Goal: Task Accomplishment & Management: Complete application form

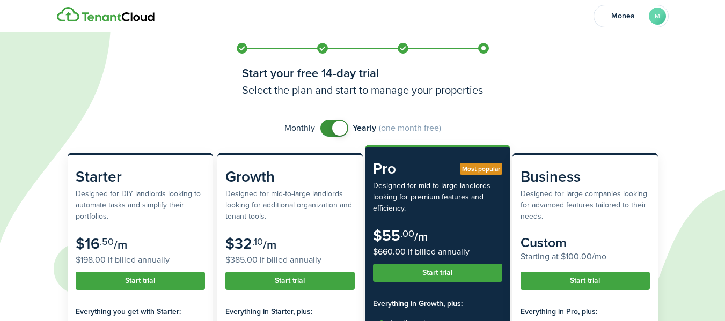
checkbox input "false"
click at [329, 129] on span at bounding box center [334, 128] width 11 height 17
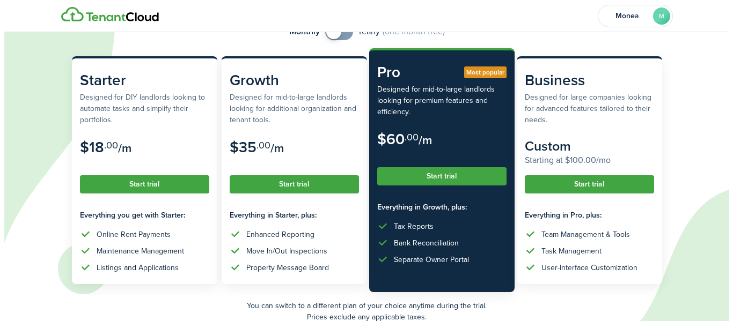
scroll to position [98, 0]
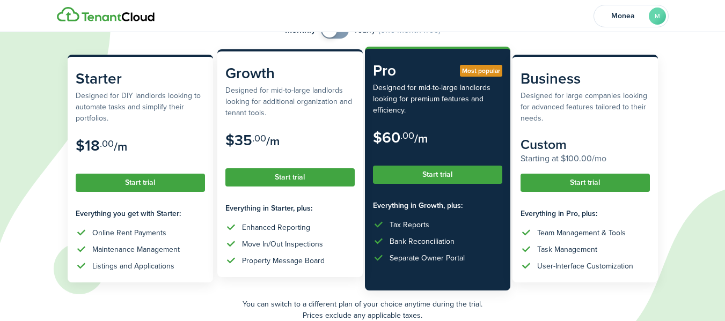
click at [261, 185] on button "Start trial" at bounding box center [289, 177] width 129 height 18
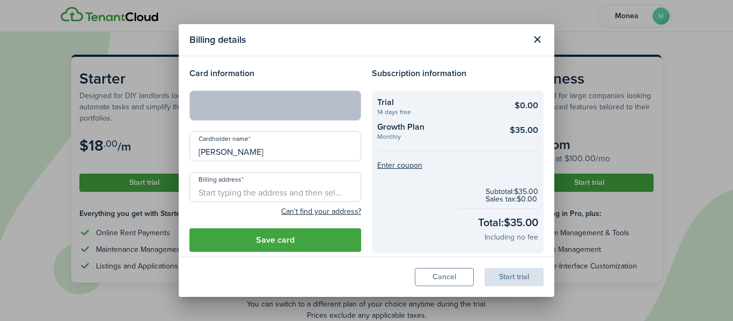
click at [297, 190] on input "Billing address" at bounding box center [275, 187] width 172 height 30
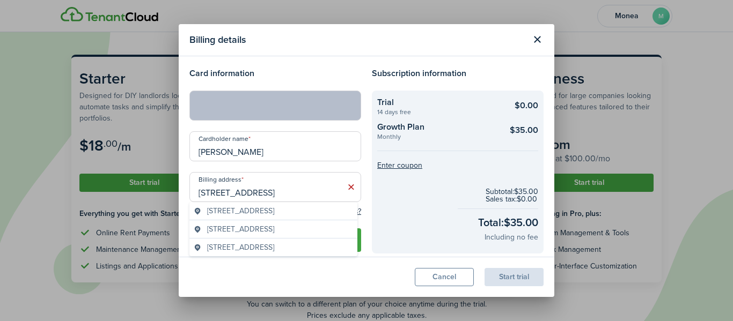
click at [298, 217] on div "[STREET_ADDRESS]" at bounding box center [273, 211] width 168 height 18
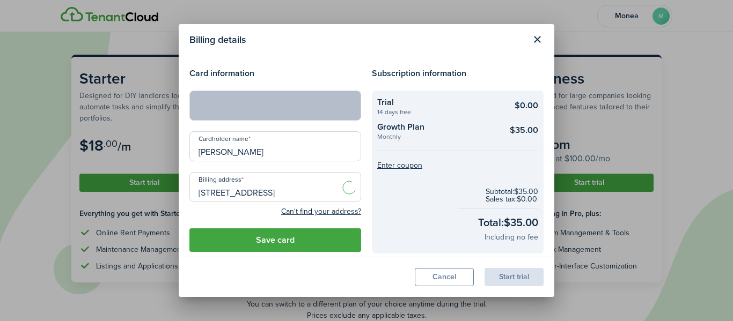
type input "[STREET_ADDRESS]"
click at [412, 165] on button "Enter coupon" at bounding box center [399, 166] width 45 height 8
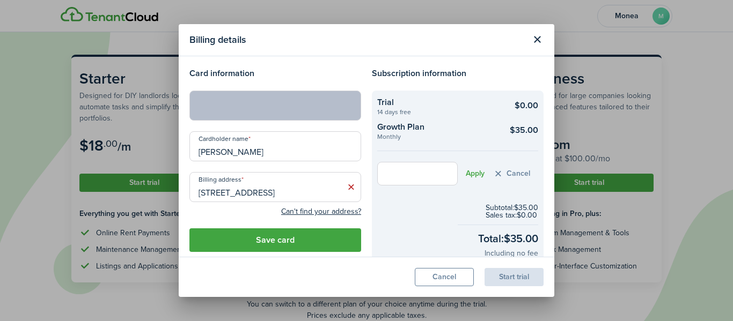
scroll to position [74, 0]
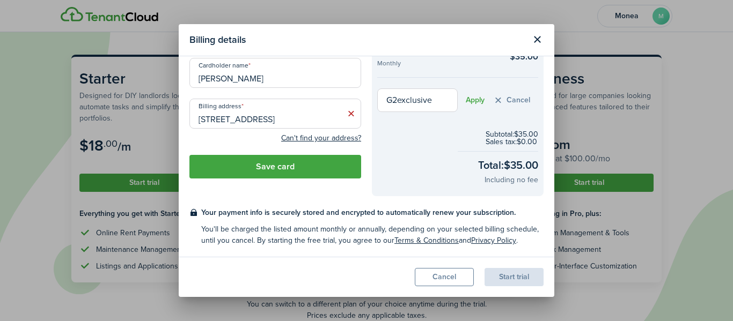
type input "G2exclusive"
click at [468, 105] on form "G2exclusive Apply Cancel" at bounding box center [457, 101] width 161 height 24
click at [470, 98] on button "Apply" at bounding box center [475, 100] width 19 height 9
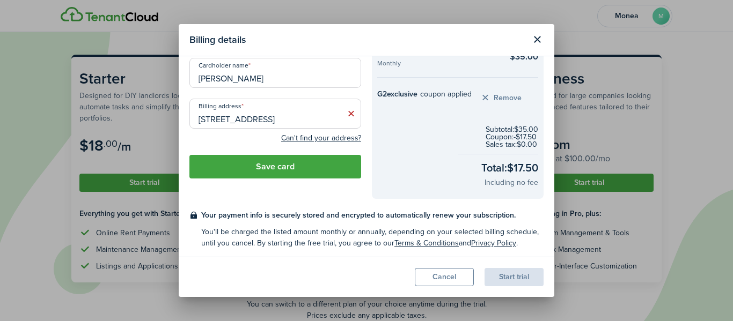
click at [380, 273] on modal-footer "Cancel Start trial" at bounding box center [367, 277] width 376 height 40
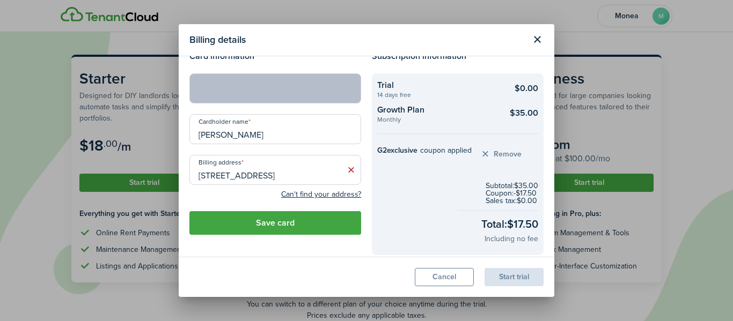
scroll to position [0, 0]
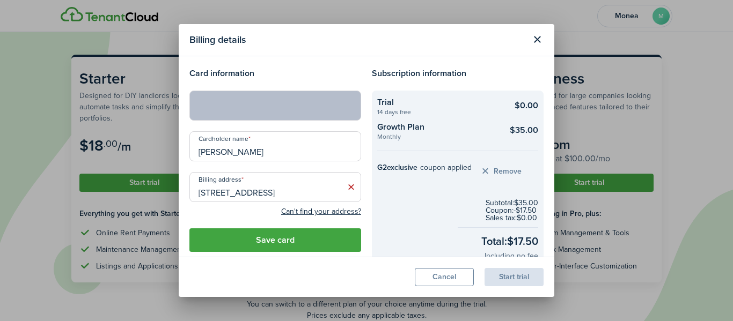
click at [275, 239] on button "Save card" at bounding box center [275, 241] width 172 height 24
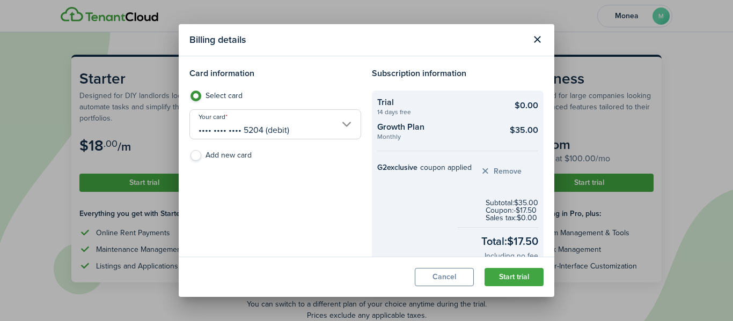
scroll to position [76, 0]
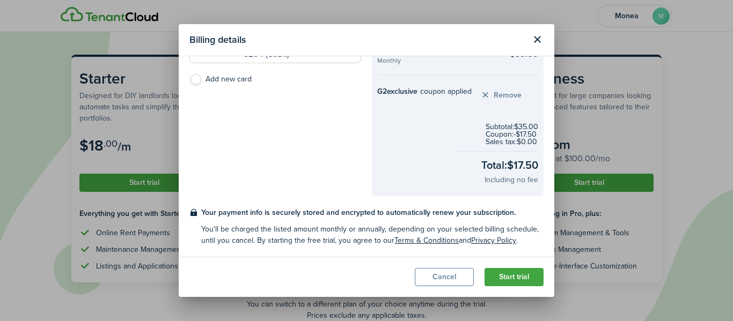
click at [502, 274] on button "Start trial" at bounding box center [514, 277] width 59 height 18
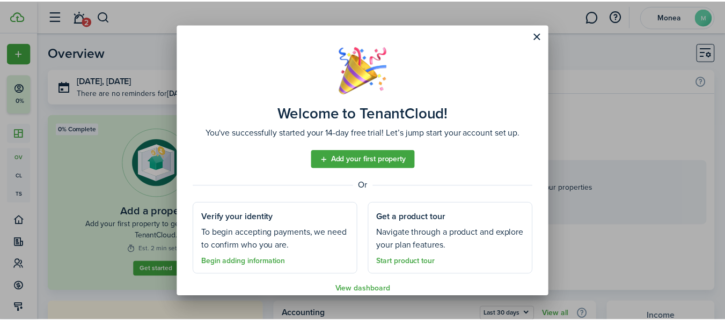
scroll to position [13, 0]
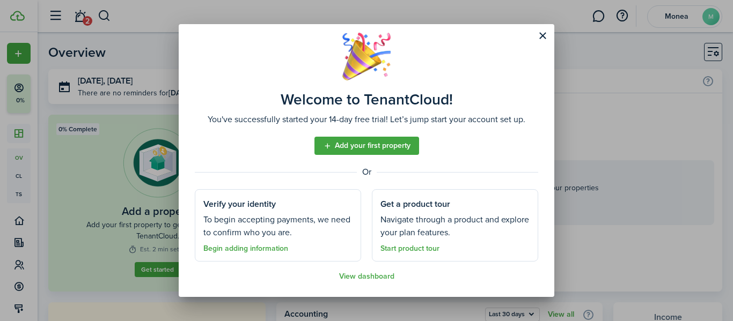
click at [375, 151] on link "Add your first property" at bounding box center [366, 146] width 105 height 18
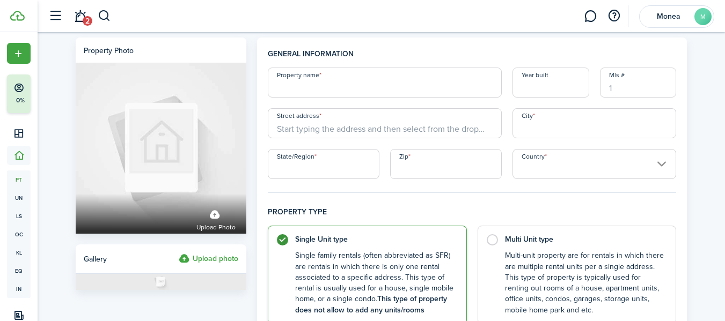
click at [424, 89] on input "Property name" at bounding box center [385, 83] width 234 height 30
type input "2 Inked Studios"
click at [538, 86] on input "Year built" at bounding box center [550, 83] width 77 height 30
type input "2025"
click at [631, 86] on input "Mls #" at bounding box center [638, 83] width 77 height 30
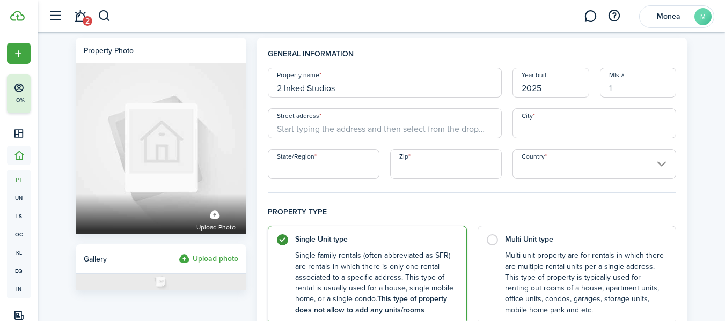
click at [309, 129] on input "Street address" at bounding box center [385, 123] width 234 height 30
click at [494, 236] on label "Multi Unit type Multi-unit property are for rentals in which there are multiple…" at bounding box center [577, 272] width 199 height 99
radio input "false"
radio input "true"
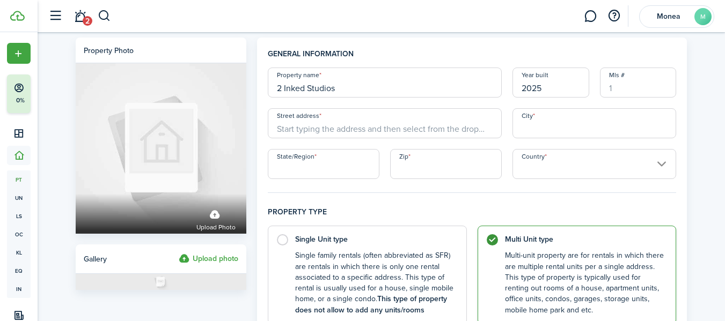
click at [370, 125] on input "Street address" at bounding box center [385, 123] width 234 height 30
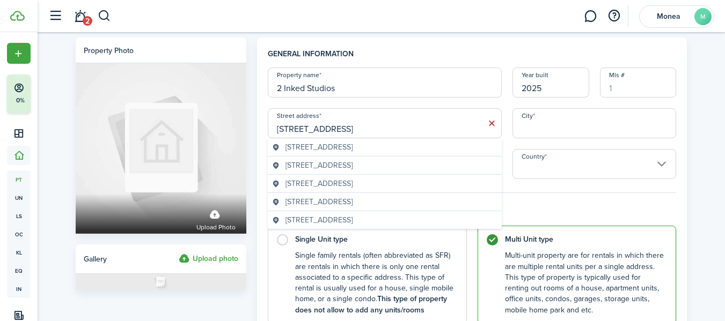
click at [428, 167] on geo-item "[STREET_ADDRESS]" at bounding box center [384, 165] width 225 height 11
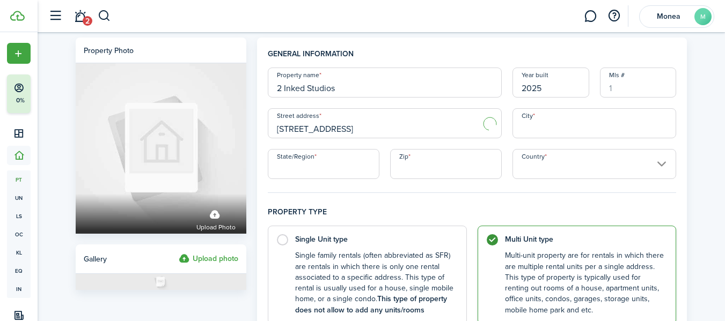
type input "[STREET_ADDRESS]"
type input "Decatur"
type input "GA"
type input "30034"
type input "[GEOGRAPHIC_DATA]"
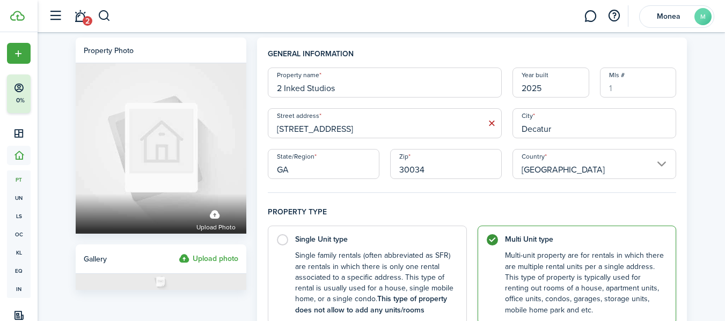
click at [419, 138] on input "[STREET_ADDRESS]" at bounding box center [385, 123] width 234 height 30
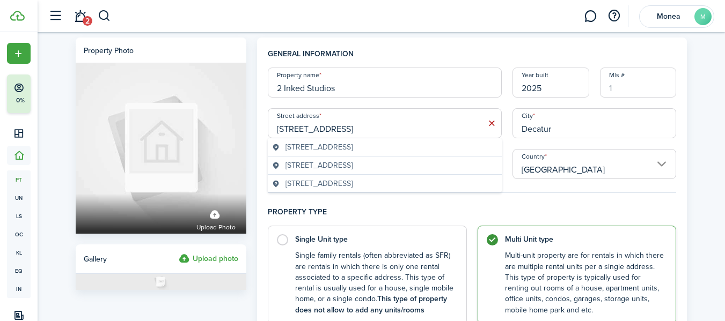
type input "[STREET_ADDRESS]"
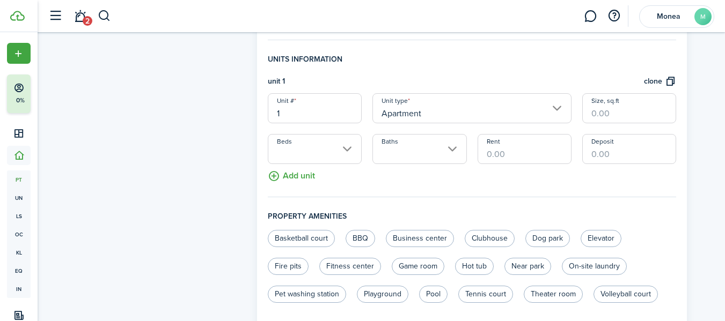
scroll to position [300, 0]
click at [556, 104] on input "Apartment" at bounding box center [471, 107] width 199 height 30
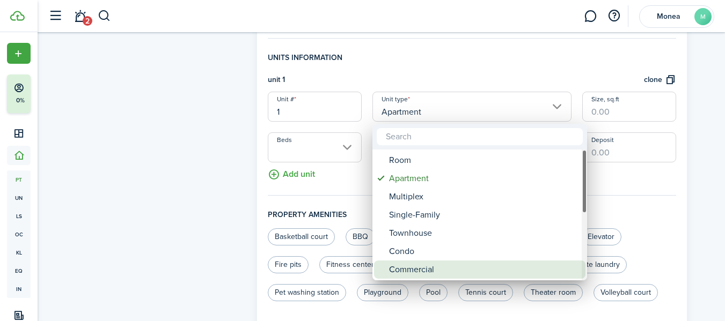
click at [464, 266] on div "Commercial" at bounding box center [484, 270] width 190 height 18
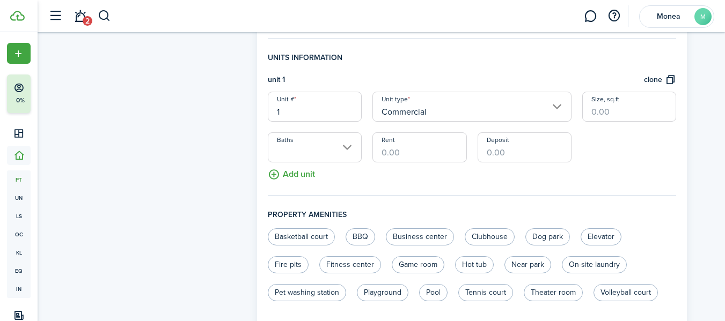
click at [562, 109] on input "Commercial" at bounding box center [471, 107] width 199 height 30
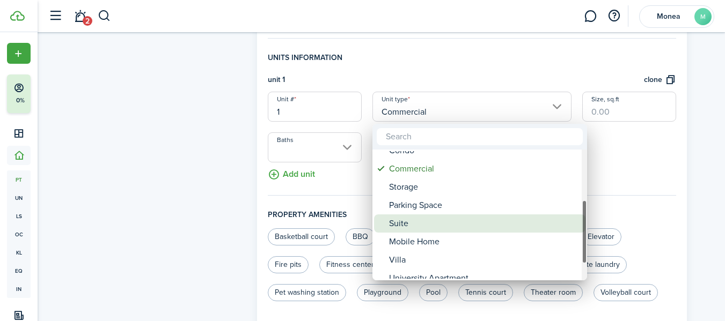
drag, startPoint x: 585, startPoint y: 222, endPoint x: 572, endPoint y: 216, distance: 14.0
click at [572, 216] on mbsc-scrollview-base "Room Apartment Multiplex Single-Family Townhouse Condo Commercial Storage Parki…" at bounding box center [479, 215] width 215 height 129
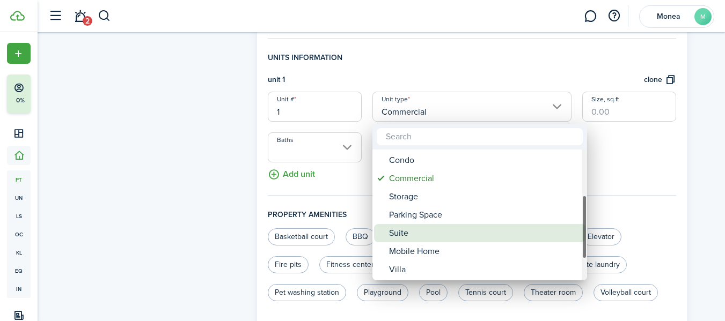
click at [560, 228] on div "Suite" at bounding box center [484, 233] width 190 height 18
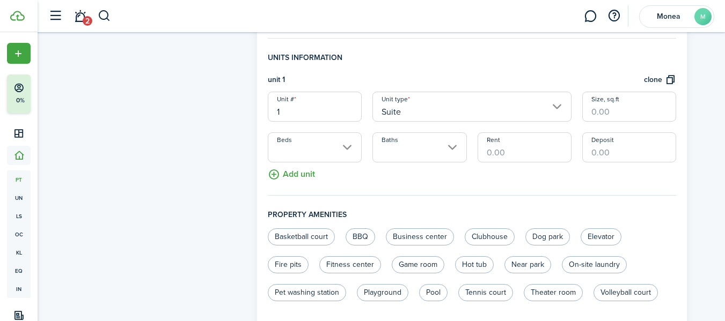
click at [295, 108] on input "1" at bounding box center [315, 107] width 94 height 30
click at [562, 104] on input "Suite" at bounding box center [471, 107] width 199 height 30
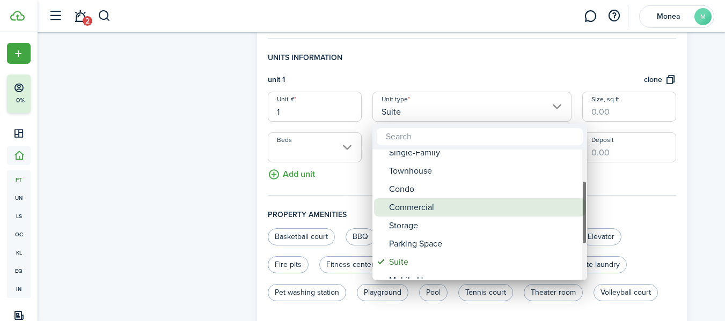
drag, startPoint x: 585, startPoint y: 234, endPoint x: 575, endPoint y: 201, distance: 34.8
click at [575, 201] on mbsc-scrollview-base "Room Apartment Multiplex Single-Family Townhouse Condo Commercial Storage Parki…" at bounding box center [479, 215] width 215 height 129
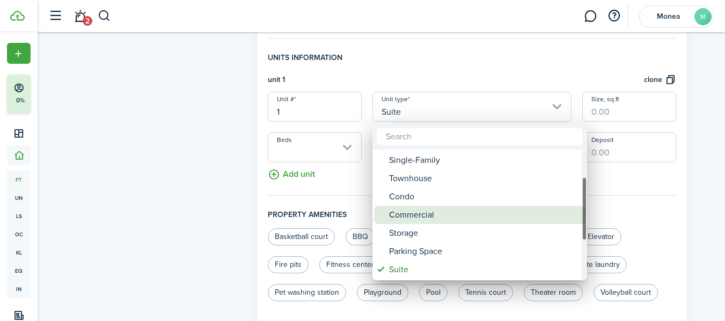
click at [452, 217] on div "Commercial" at bounding box center [484, 215] width 190 height 18
type input "Commercial"
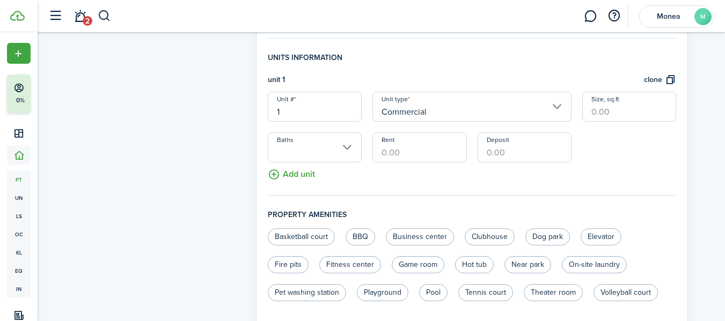
click at [503, 152] on input "Deposit" at bounding box center [525, 148] width 94 height 30
type input "$100.00"
click at [397, 151] on input "Rent" at bounding box center [419, 148] width 94 height 30
type input "$800.00"
click at [535, 179] on fieldset "Units information unit 1 clone Unit # 1 Unit type Commercial Size, sq.ft Baths …" at bounding box center [472, 124] width 409 height 144
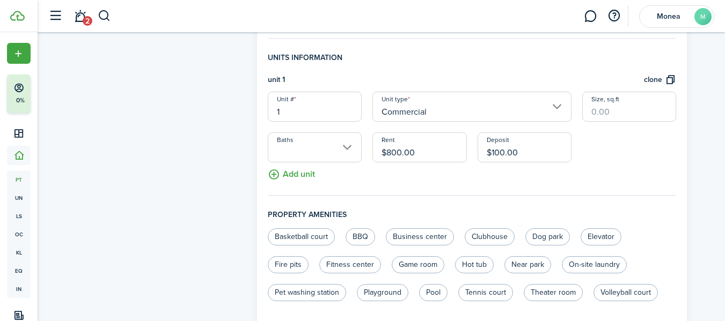
click at [609, 112] on input "Size, sq.ft" at bounding box center [629, 107] width 94 height 30
click at [617, 108] on input "10" at bounding box center [629, 107] width 94 height 30
type input "110"
click at [523, 65] on h4 "Units information" at bounding box center [472, 63] width 409 height 22
click at [302, 115] on input "1" at bounding box center [315, 107] width 94 height 30
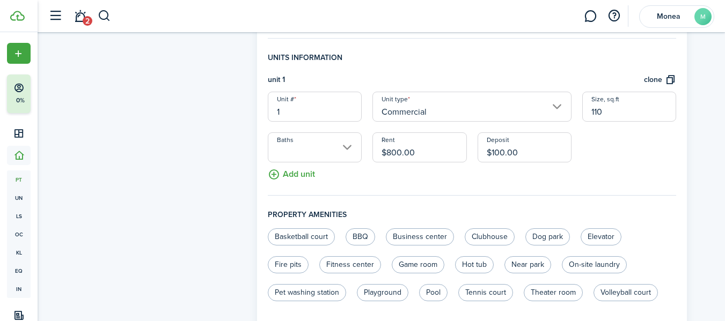
click at [352, 148] on input "Baths" at bounding box center [315, 148] width 94 height 30
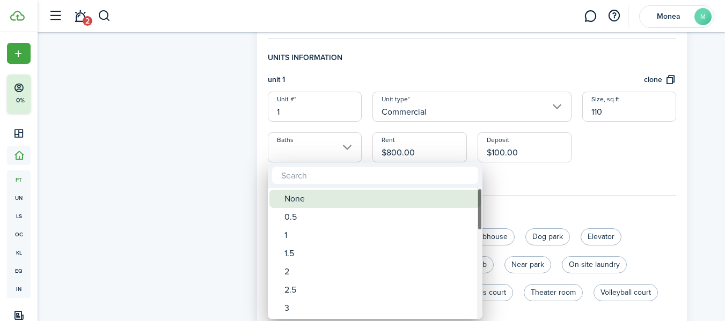
click at [312, 190] on div "None" at bounding box center [379, 199] width 190 height 18
type input "None"
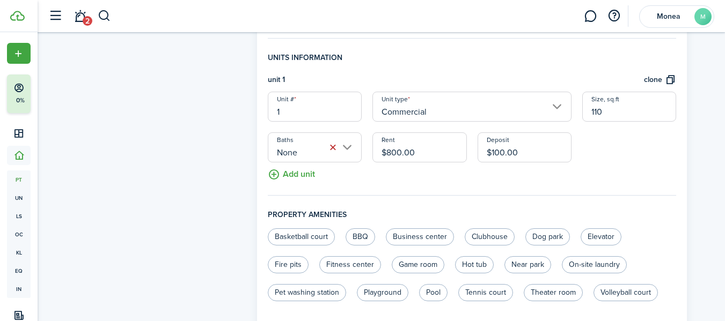
click at [662, 78] on button "clone" at bounding box center [660, 80] width 32 height 12
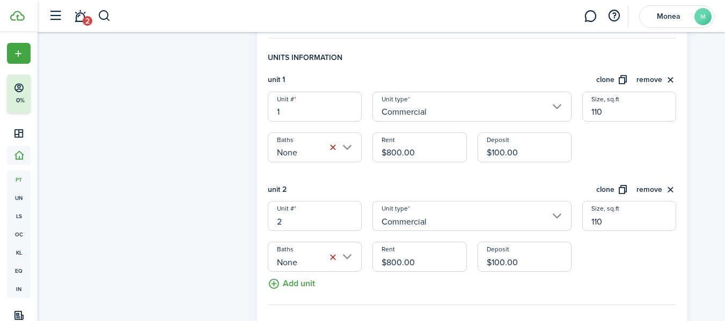
click at [621, 189] on button "clone" at bounding box center [612, 190] width 32 height 12
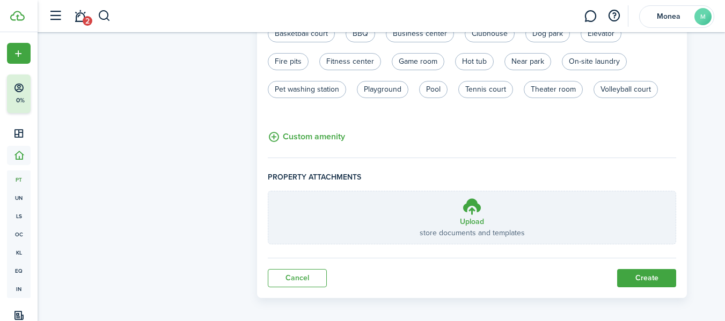
scroll to position [1164, 0]
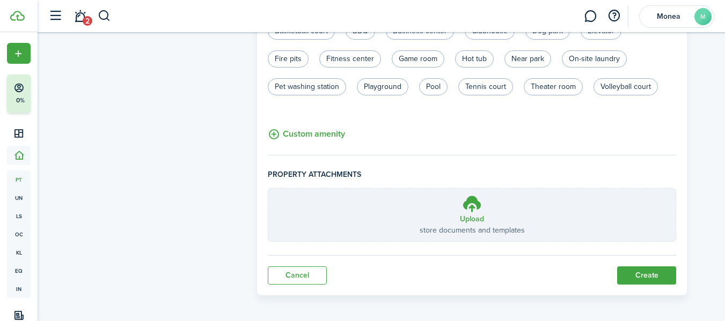
click at [629, 277] on button "Create" at bounding box center [646, 276] width 59 height 18
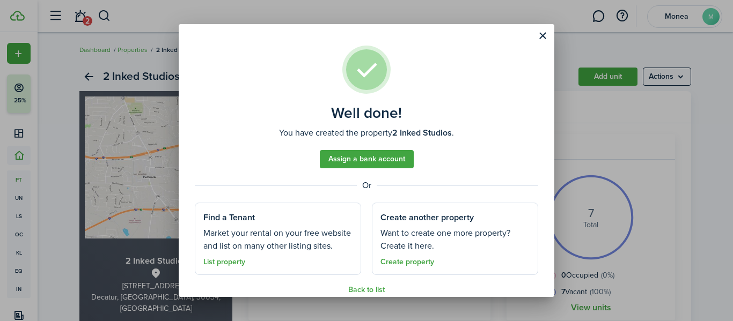
click at [354, 162] on link "Assign a bank account" at bounding box center [367, 159] width 94 height 18
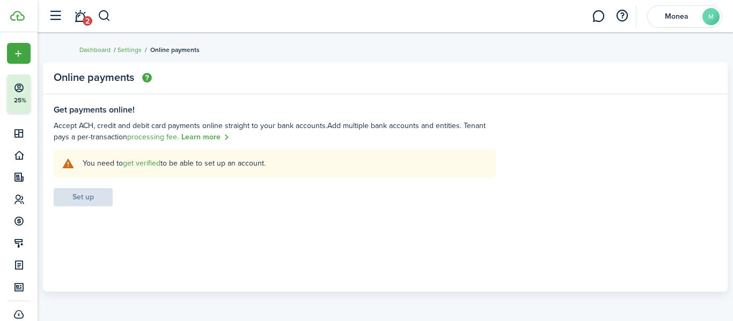
click at [261, 104] on panel-main "Online payments Get payments online! Accept ACH, credit and debit card payments…" at bounding box center [385, 177] width 685 height 230
click at [142, 165] on link "get verified" at bounding box center [142, 163] width 38 height 11
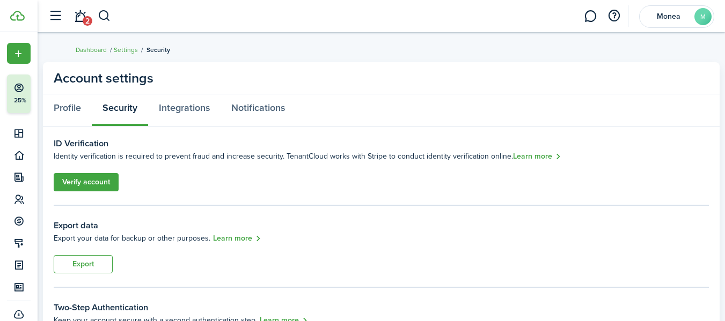
click at [245, 197] on panel-main-body "ID Verification Identity verification is required to prevent fraud and increase…" at bounding box center [381, 324] width 677 height 395
click at [184, 115] on link "Integrations" at bounding box center [184, 110] width 72 height 32
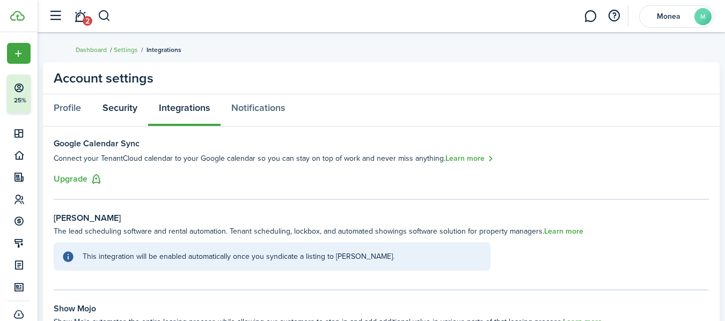
click at [120, 111] on link "Security" at bounding box center [120, 110] width 56 height 32
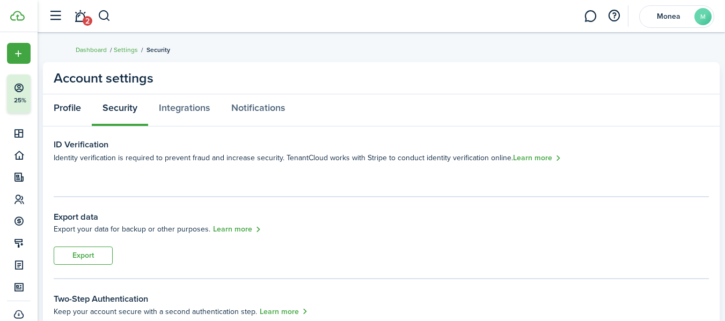
click at [69, 109] on link "Profile" at bounding box center [67, 110] width 49 height 32
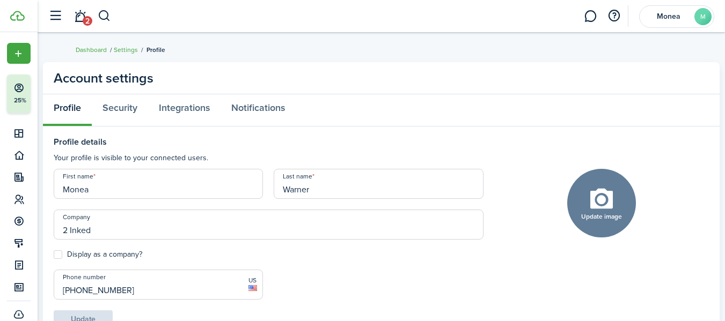
click at [126, 195] on input "Monea" at bounding box center [158, 184] width 209 height 30
click at [65, 190] on input "Monea" at bounding box center [158, 184] width 209 height 30
type input "SMonea"
click at [406, 122] on div "Profile Security Integrations Notifications" at bounding box center [381, 110] width 677 height 32
click at [104, 313] on button "Update" at bounding box center [83, 320] width 59 height 18
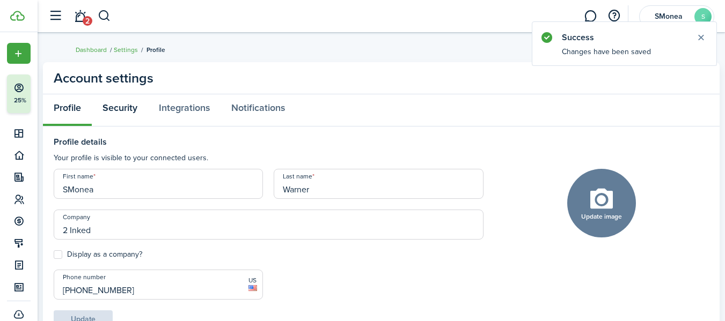
click at [125, 107] on link "Security" at bounding box center [120, 110] width 56 height 32
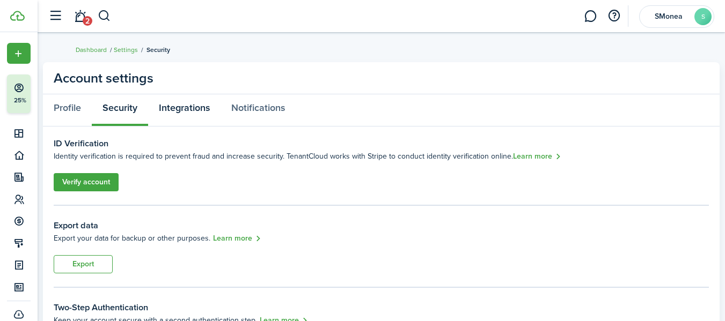
click at [186, 104] on link "Integrations" at bounding box center [184, 110] width 72 height 32
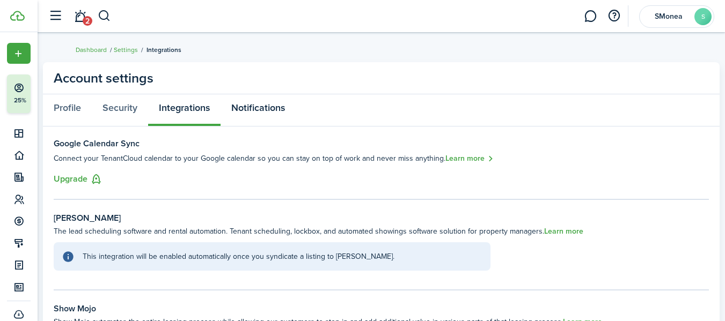
click at [279, 115] on link "Notifications" at bounding box center [258, 110] width 75 height 32
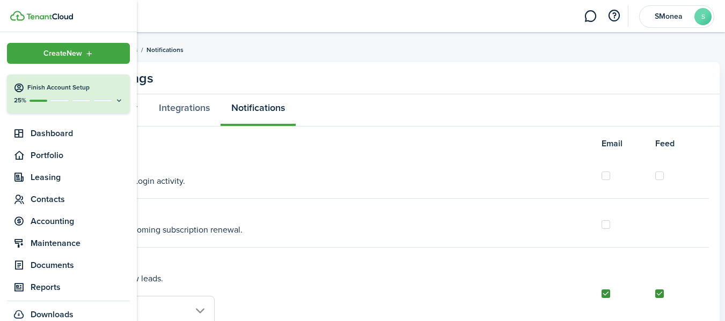
click at [31, 94] on button "Finish Account Setup 25%" at bounding box center [68, 94] width 123 height 39
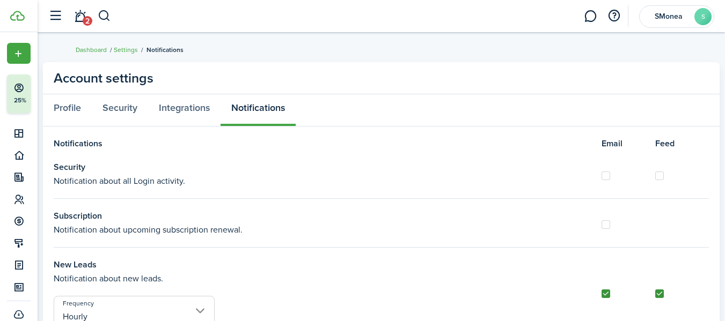
click at [627, 40] on breadcrumb "Dashboard Settings Notifications" at bounding box center [382, 44] width 612 height 25
click at [73, 18] on link "2" at bounding box center [80, 16] width 20 height 27
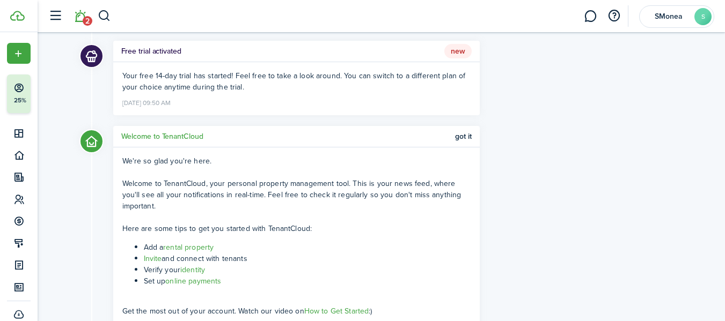
scroll to position [67, 0]
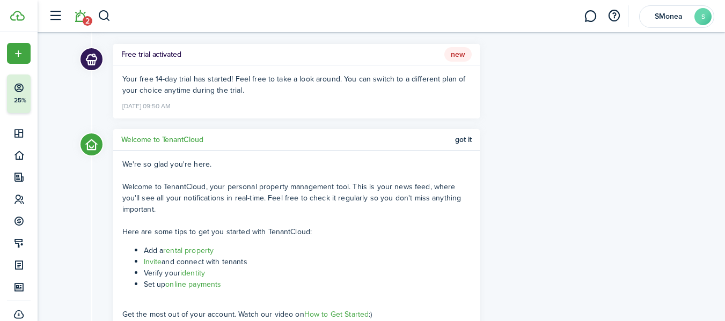
click at [198, 97] on div "Your free 14-day trial has started! Feel free to take a look around. You can sw…" at bounding box center [296, 91] width 367 height 53
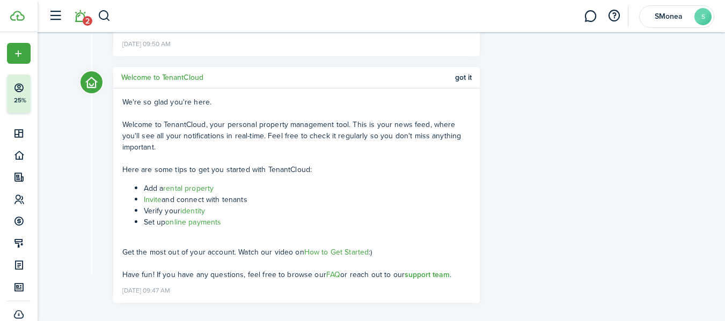
scroll to position [145, 0]
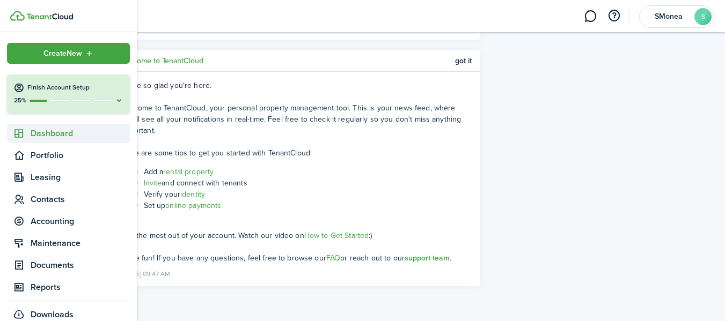
click at [45, 133] on span "Dashboard" at bounding box center [80, 133] width 99 height 13
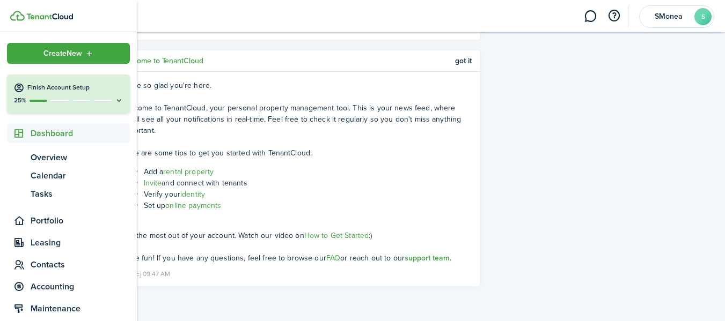
click at [45, 133] on span "Dashboard" at bounding box center [80, 133] width 99 height 13
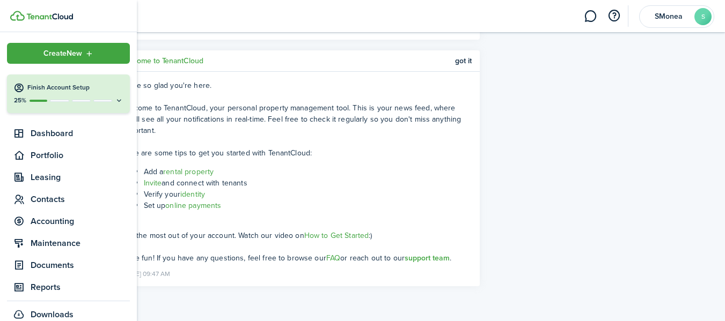
click at [38, 14] on img at bounding box center [49, 16] width 47 height 6
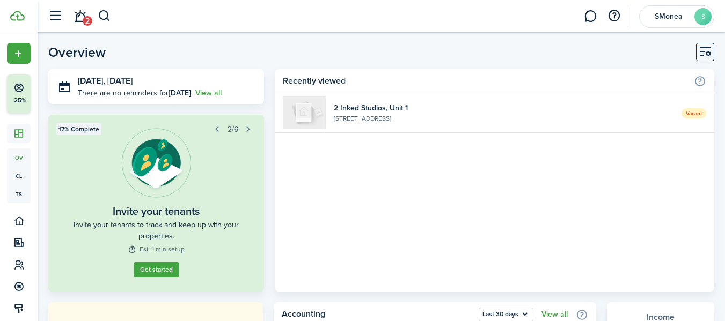
click at [463, 104] on widget-list-item-title "2 Inked Studios, Unit 1" at bounding box center [504, 107] width 340 height 11
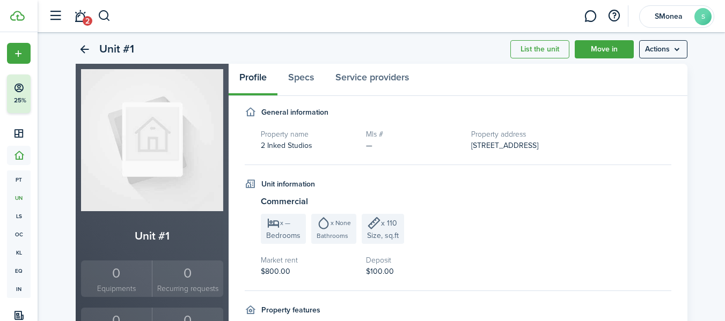
scroll to position [28, 0]
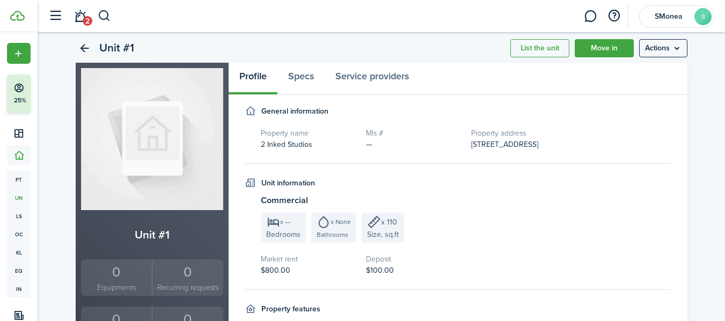
click at [153, 179] on img at bounding box center [152, 139] width 142 height 142
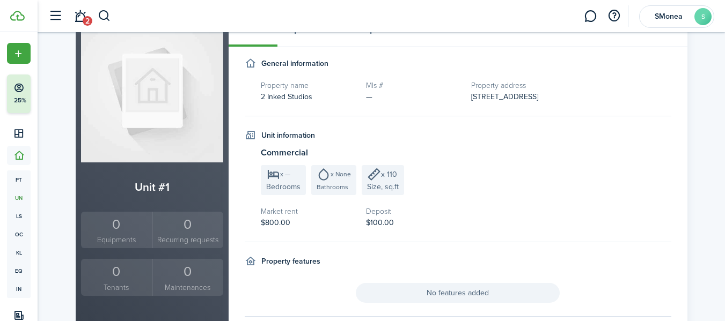
scroll to position [0, 0]
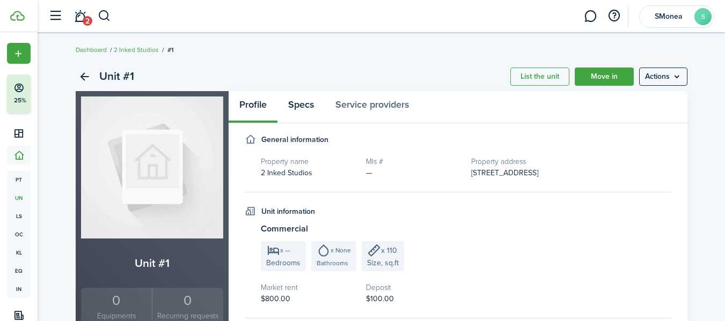
click at [298, 106] on link "Specs" at bounding box center [300, 107] width 47 height 32
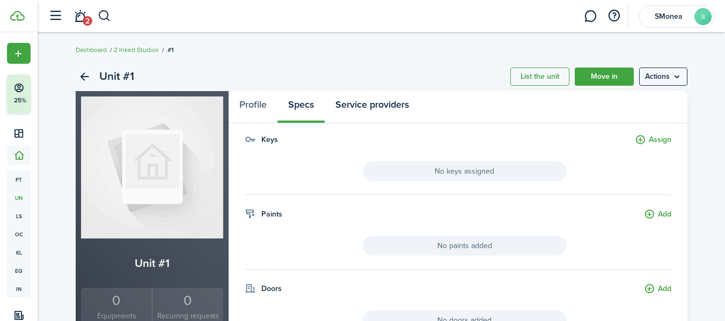
click at [380, 108] on link "Service providers" at bounding box center [372, 107] width 95 height 32
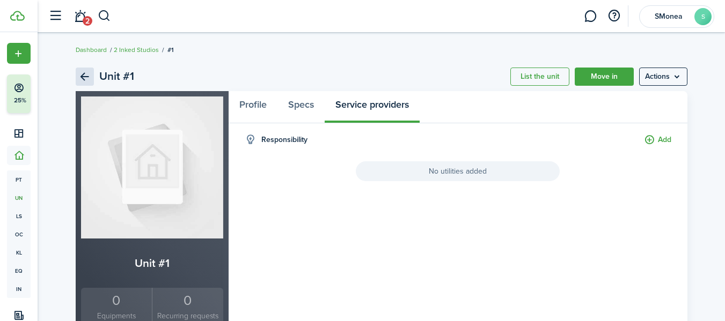
click at [85, 76] on link "Back" at bounding box center [85, 77] width 18 height 18
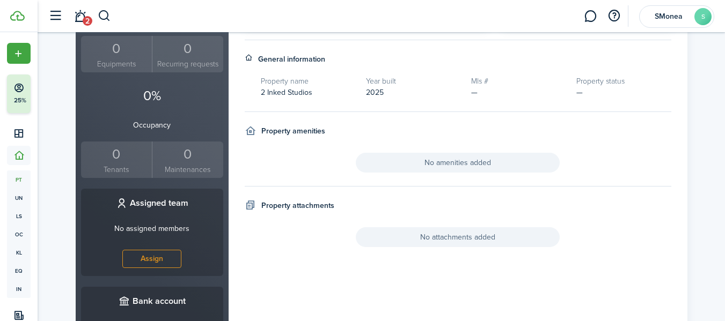
scroll to position [296, 0]
drag, startPoint x: 723, startPoint y: 204, endPoint x: 722, endPoint y: 233, distance: 29.0
click at [722, 233] on div "2 Inked Studios Add unit Actions 2 Inked Studios [STREET_ADDRESS] 0 Equipments …" at bounding box center [381, 76] width 687 height 631
click at [274, 246] on unit-no-data-placeholder "No attachments added" at bounding box center [458, 236] width 427 height 20
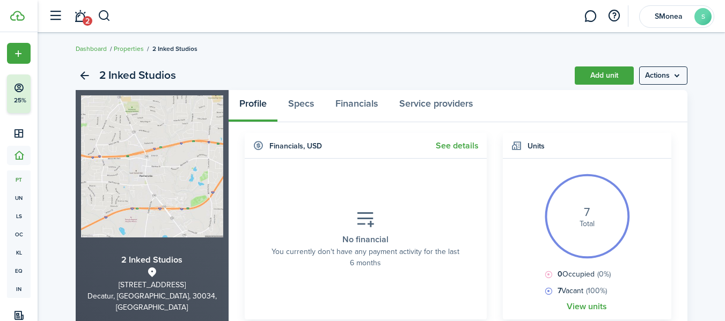
scroll to position [0, 0]
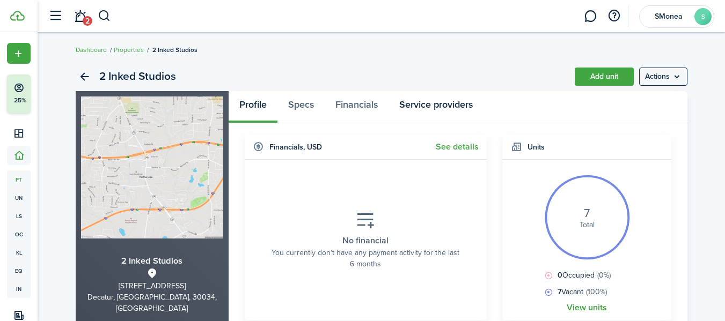
click at [447, 99] on link "Service providers" at bounding box center [436, 107] width 95 height 32
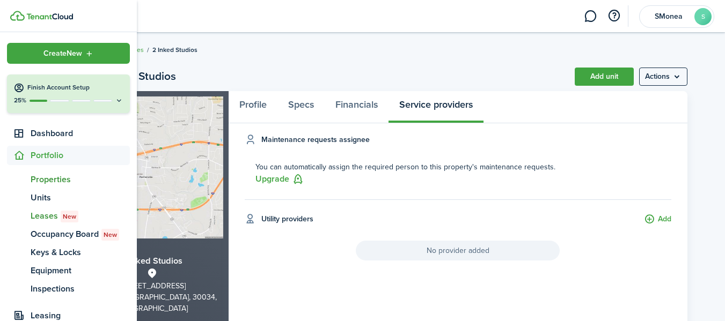
click at [39, 214] on span "Leases New" at bounding box center [80, 216] width 99 height 13
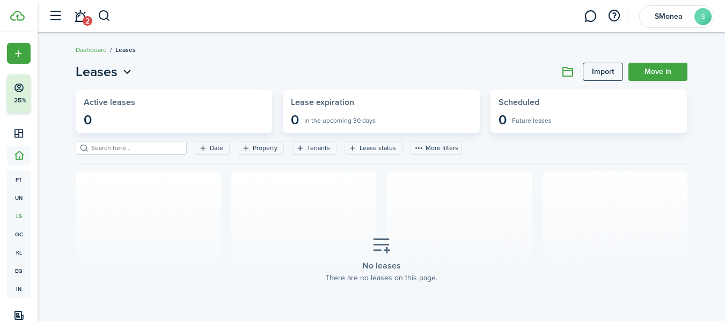
click at [600, 70] on link "Import" at bounding box center [603, 72] width 40 height 18
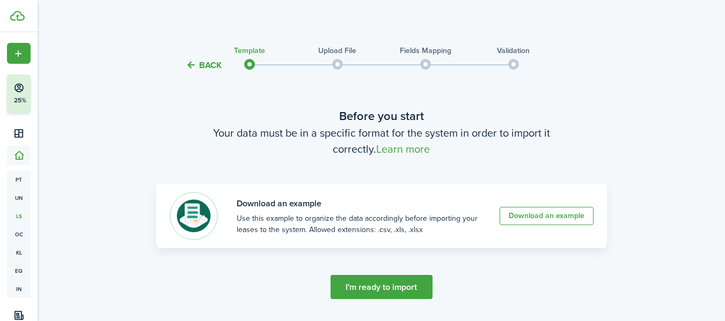
click at [193, 69] on button "Back" at bounding box center [204, 65] width 36 height 11
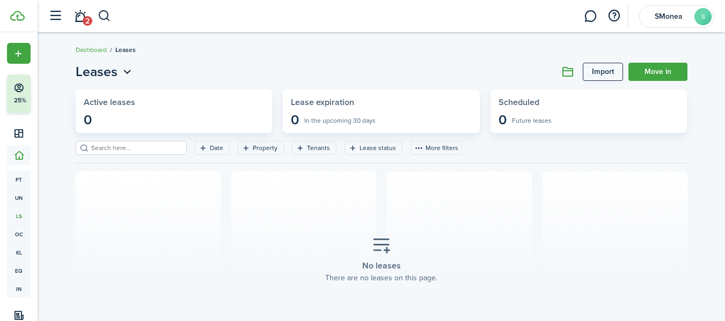
click at [285, 54] on breadcrumb "Dashboard Leases" at bounding box center [382, 44] width 612 height 25
click at [307, 46] on breadcrumb "Dashboard Leases" at bounding box center [382, 44] width 612 height 25
